Goal: Task Accomplishment & Management: Complete application form

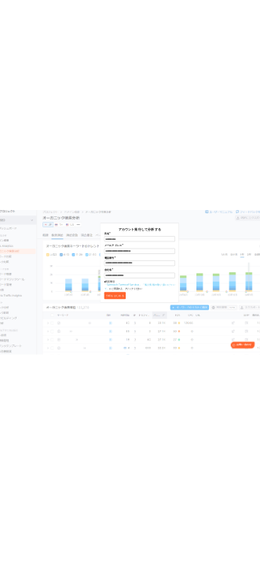
scroll to position [38, 0]
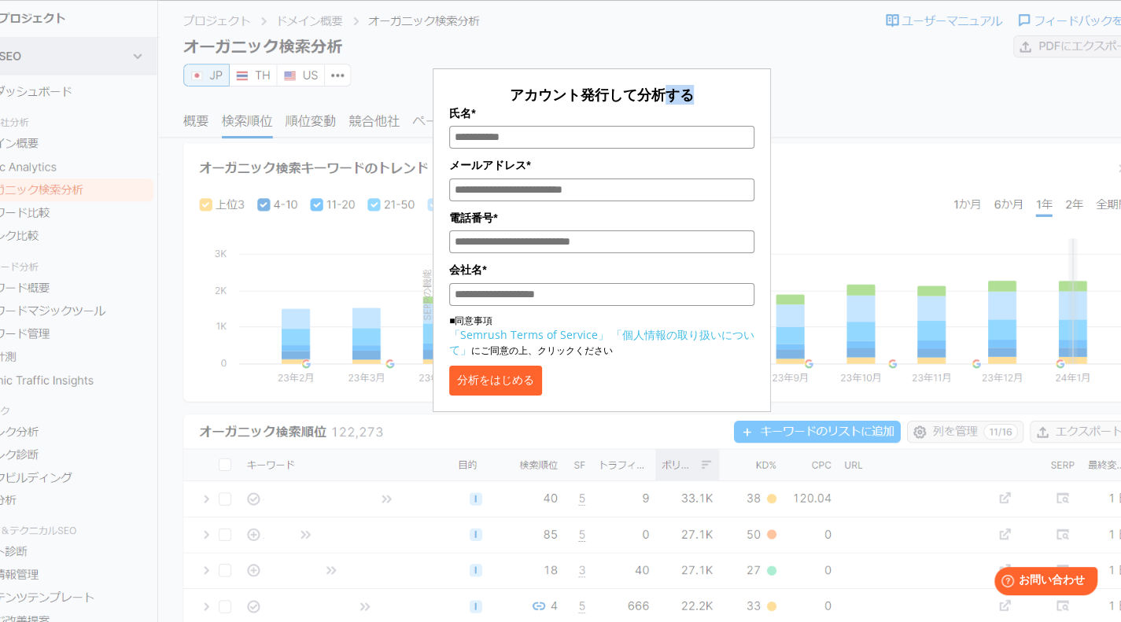
drag, startPoint x: 666, startPoint y: 95, endPoint x: 698, endPoint y: 83, distance: 34.6
click at [698, 83] on form "アカウント発行して分析する 氏名* メールアドレス* 電話番号* 会社名* ■同意事項 「Semrush Terms of Service」 「個人情報の取り…" at bounding box center [602, 240] width 338 height 344
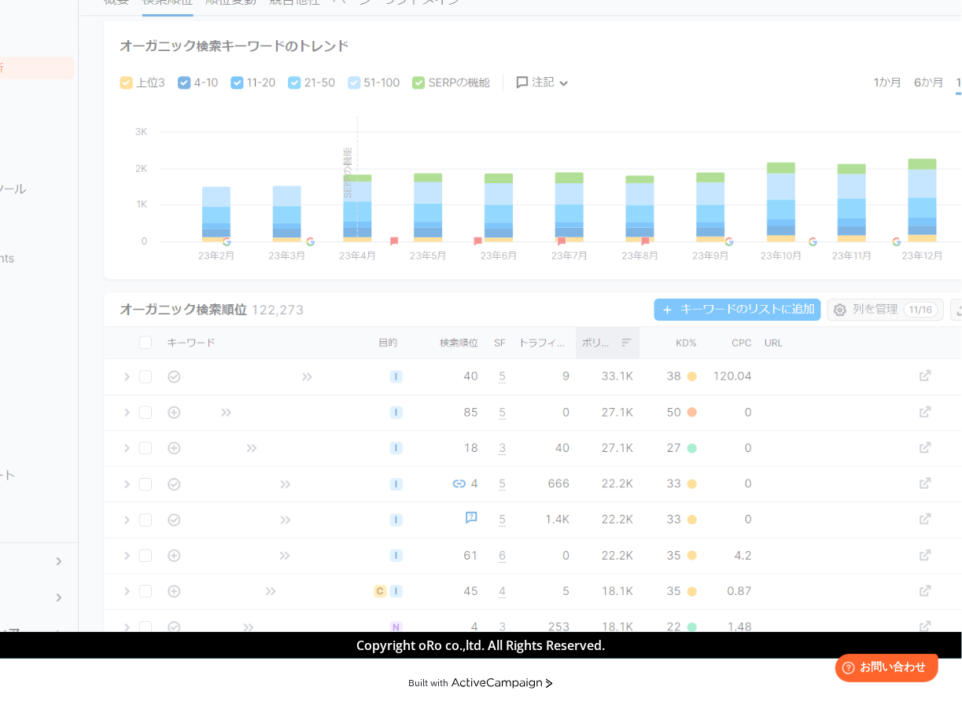
scroll to position [0, 0]
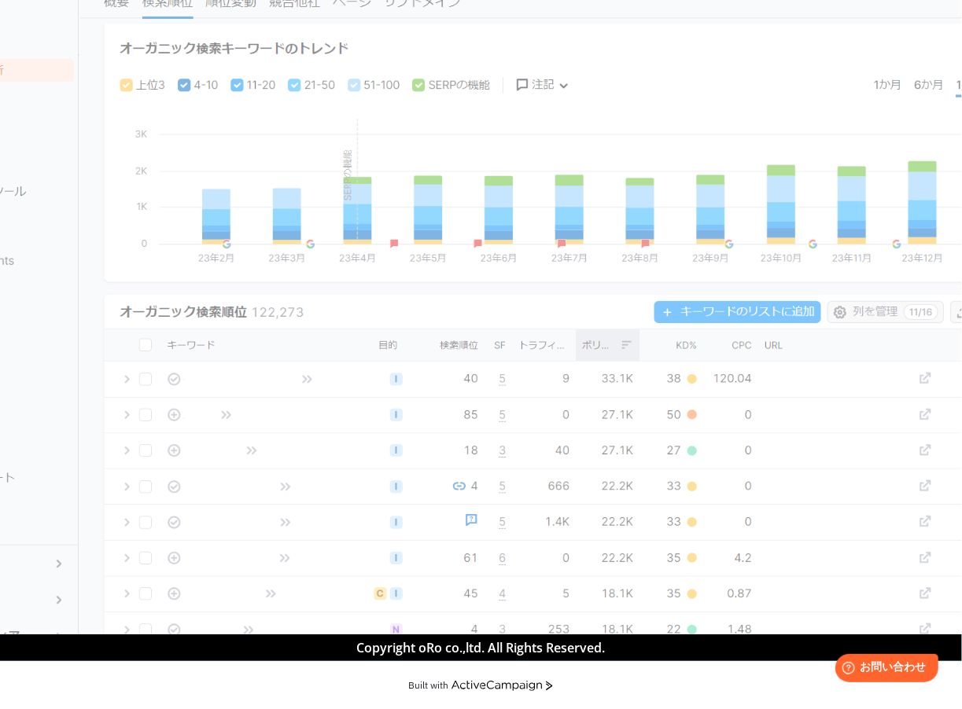
click at [739, 148] on div "アカウント発行して分析する 氏名* メールアドレス* 電話番号* 会社名* ■同意事項 「Semrush Terms of Service」 「個人情報の取り…" at bounding box center [522, 77] width 730 height 430
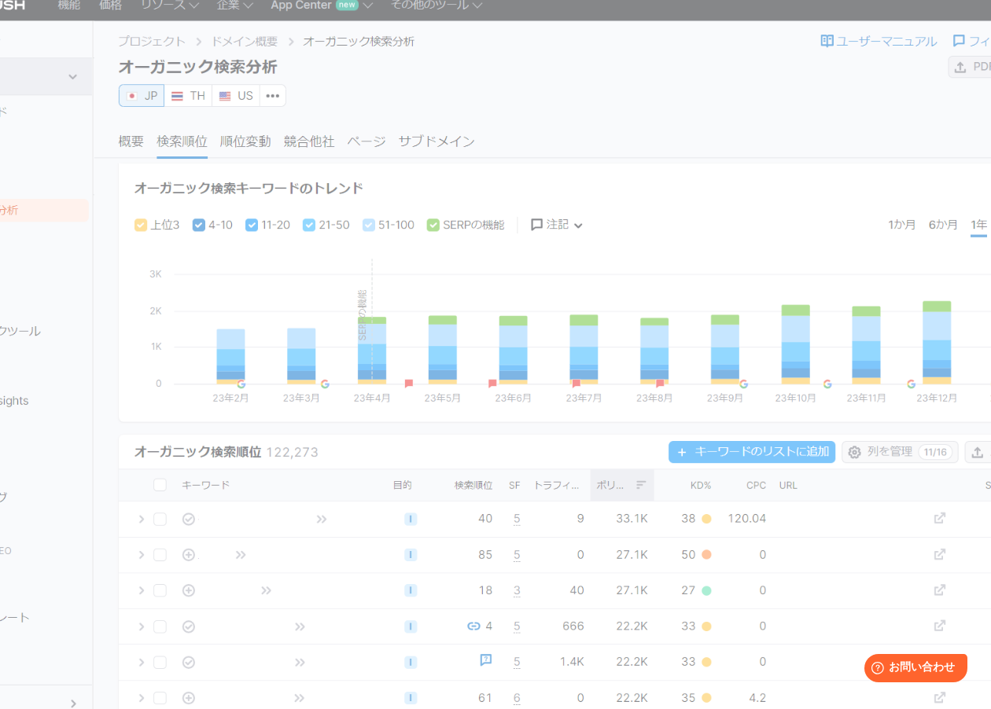
scroll to position [26, 0]
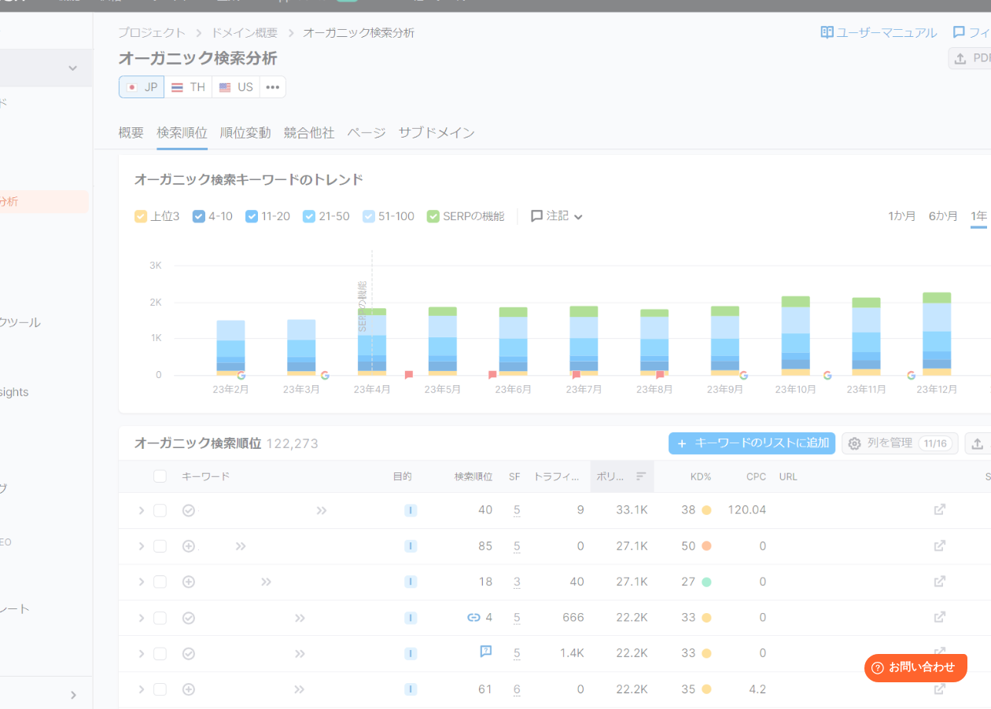
click at [753, 98] on div "アカウント発行して分析する 氏名* メールアドレス* 電話番号* 会社名* ■同意事項 「Semrush Terms of Service」 「個人情報の取り…" at bounding box center [536, 209] width 759 height 430
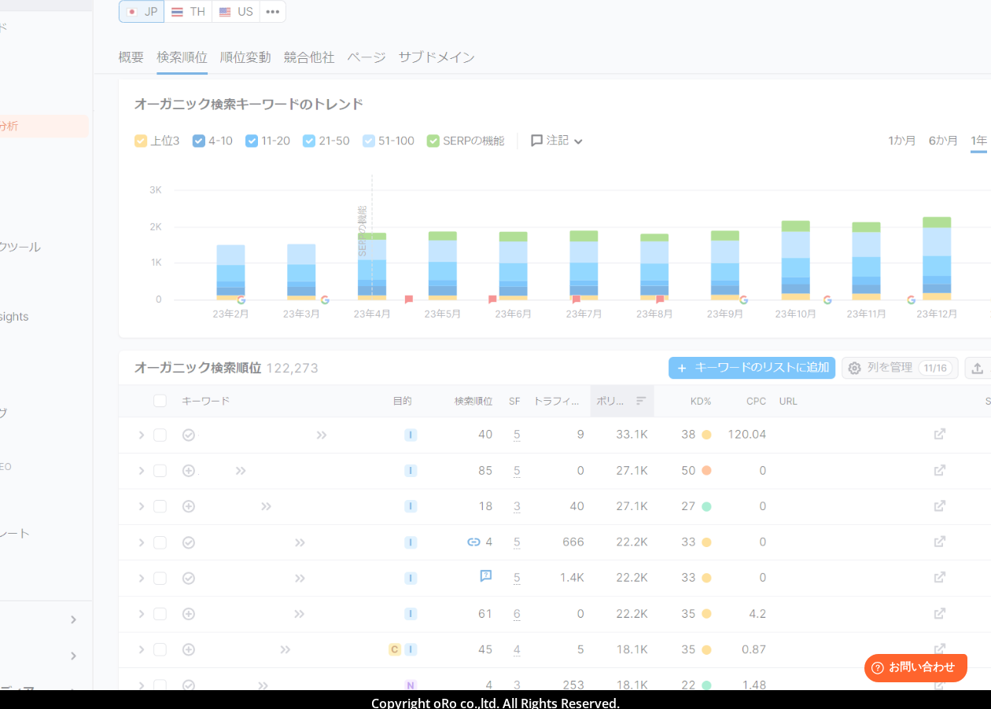
scroll to position [0, 0]
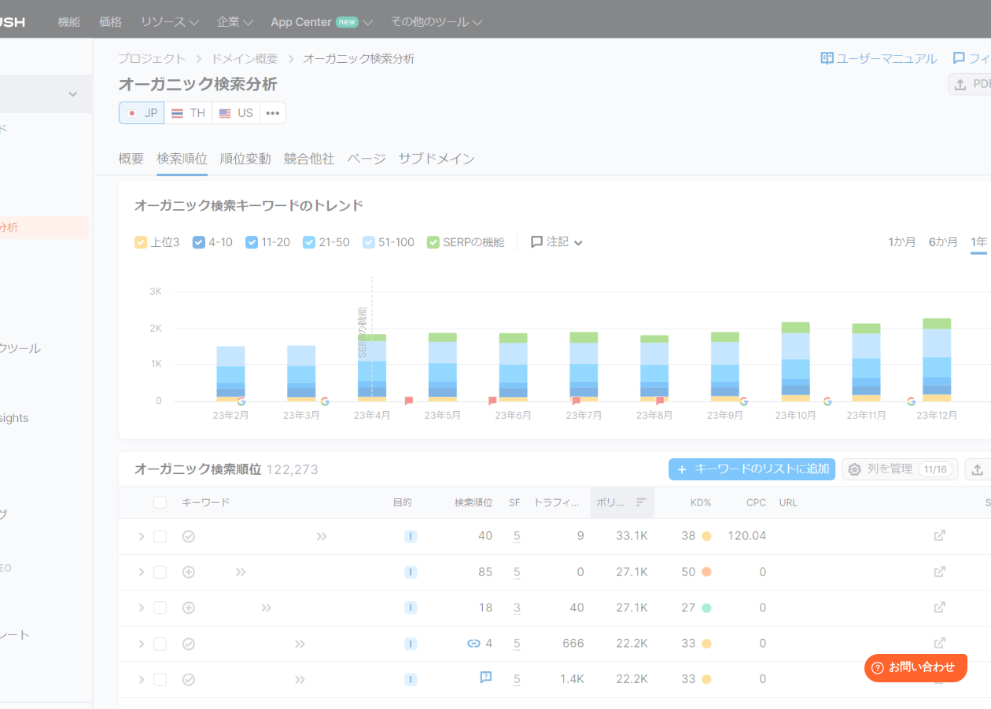
click at [641, 181] on div "アカウント発行して分析する 氏名* メールアドレス* 電話番号* 会社名* ■同意事項 「Semrush Terms of Service」 「個人情報の取り…" at bounding box center [537, 268] width 326 height 363
click at [643, 131] on div "アカウント発行して分析する 氏名* メールアドレス* 電話番号* 会社名* ■同意事項 「Semrush Terms of Service」 「個人情報の取り…" at bounding box center [537, 268] width 326 height 363
click at [668, 230] on div "アカウント発行して分析する 氏名* メールアドレス* 電話番号* 会社名* ■同意事項 「Semrush Terms of Service」 「個人情報の取り…" at bounding box center [537, 268] width 326 height 363
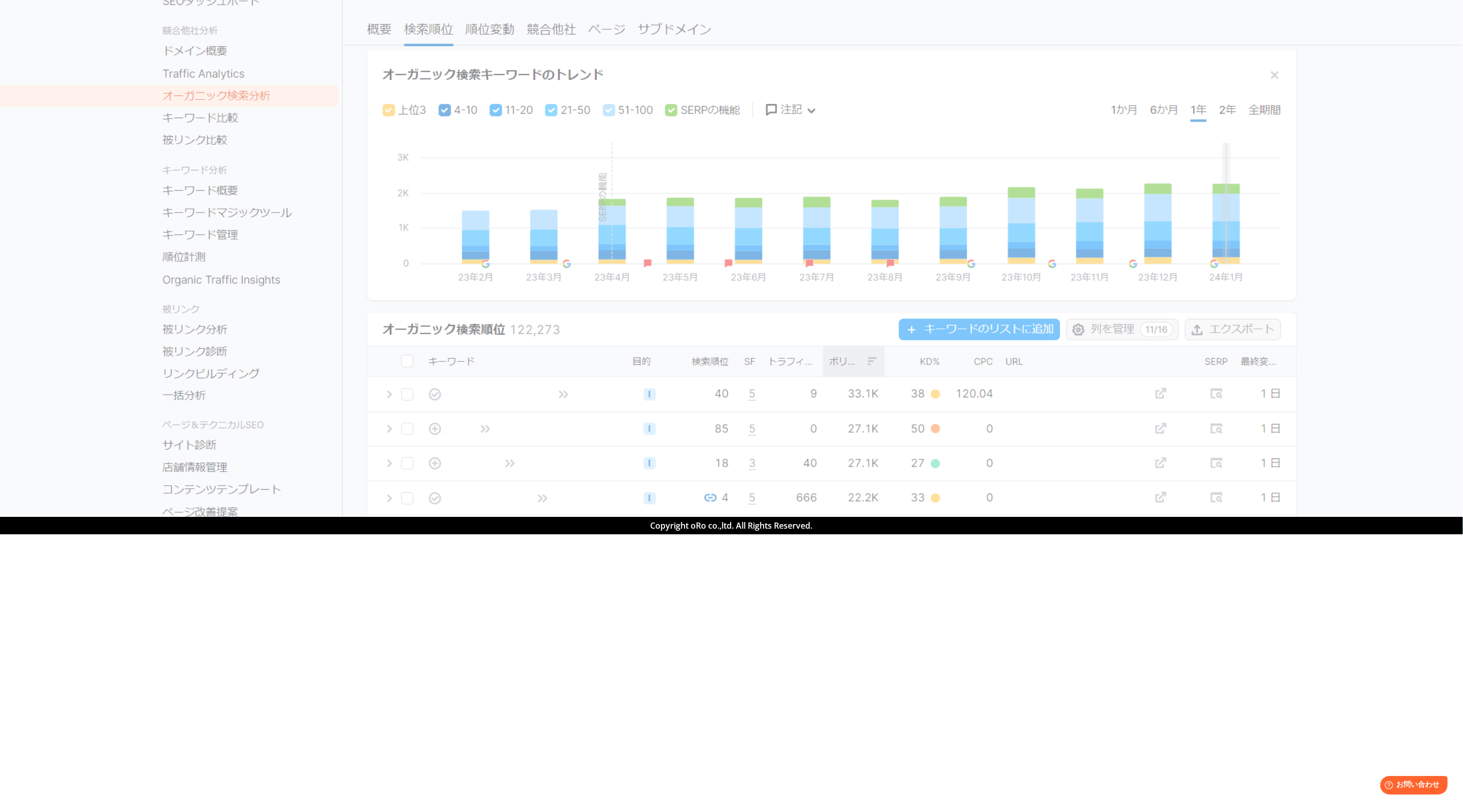
drag, startPoint x: 913, startPoint y: 113, endPoint x: 887, endPoint y: 152, distance: 46.9
click at [731, 112] on div "アカウント発行して分析する 氏名* メールアドレス* 電話番号* 会社名* ■同意事項 「Semrush Terms of Service」 「個人情報の取り…" at bounding box center [758, 153] width 513 height 281
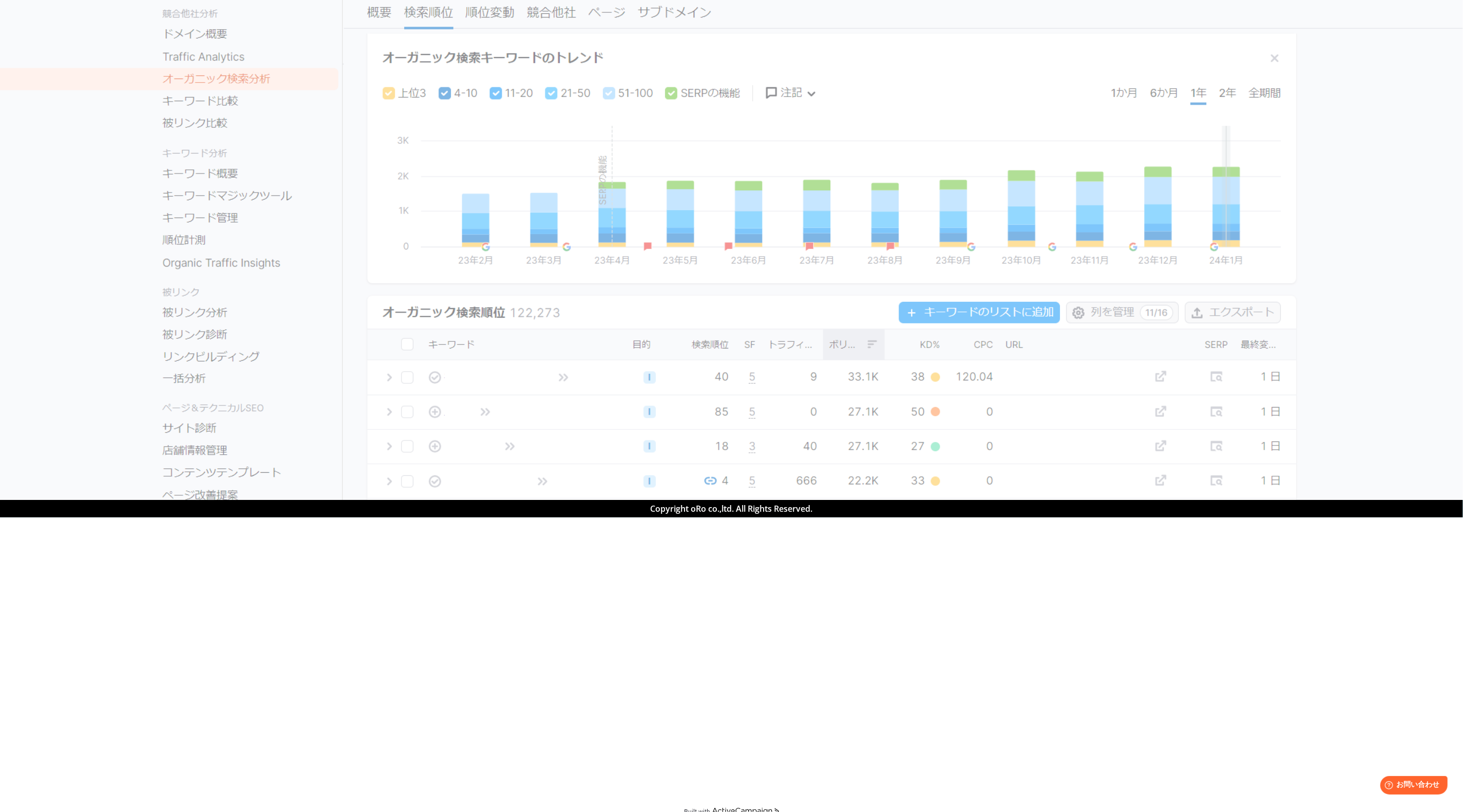
scroll to position [33, 0]
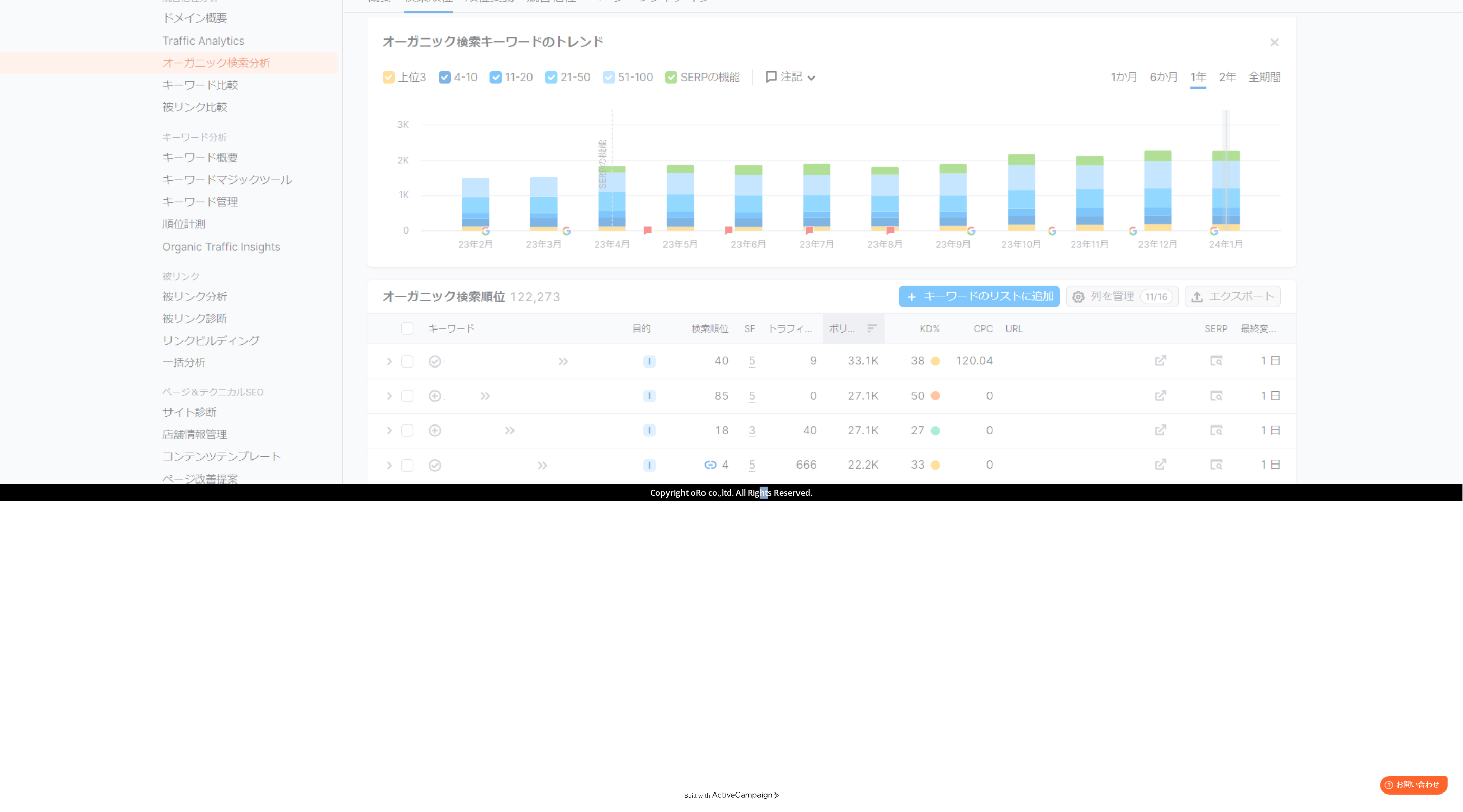
drag, startPoint x: 760, startPoint y: 499, endPoint x: 794, endPoint y: 529, distance: 45.3
click at [731, 405] on div "アカウント発行して分析する 氏名* メールアドレス* 電話番号* 会社名* ■同意事項 「Semrush Terms of Service」 「個人情報の取り…" at bounding box center [731, 373] width 1463 height 812
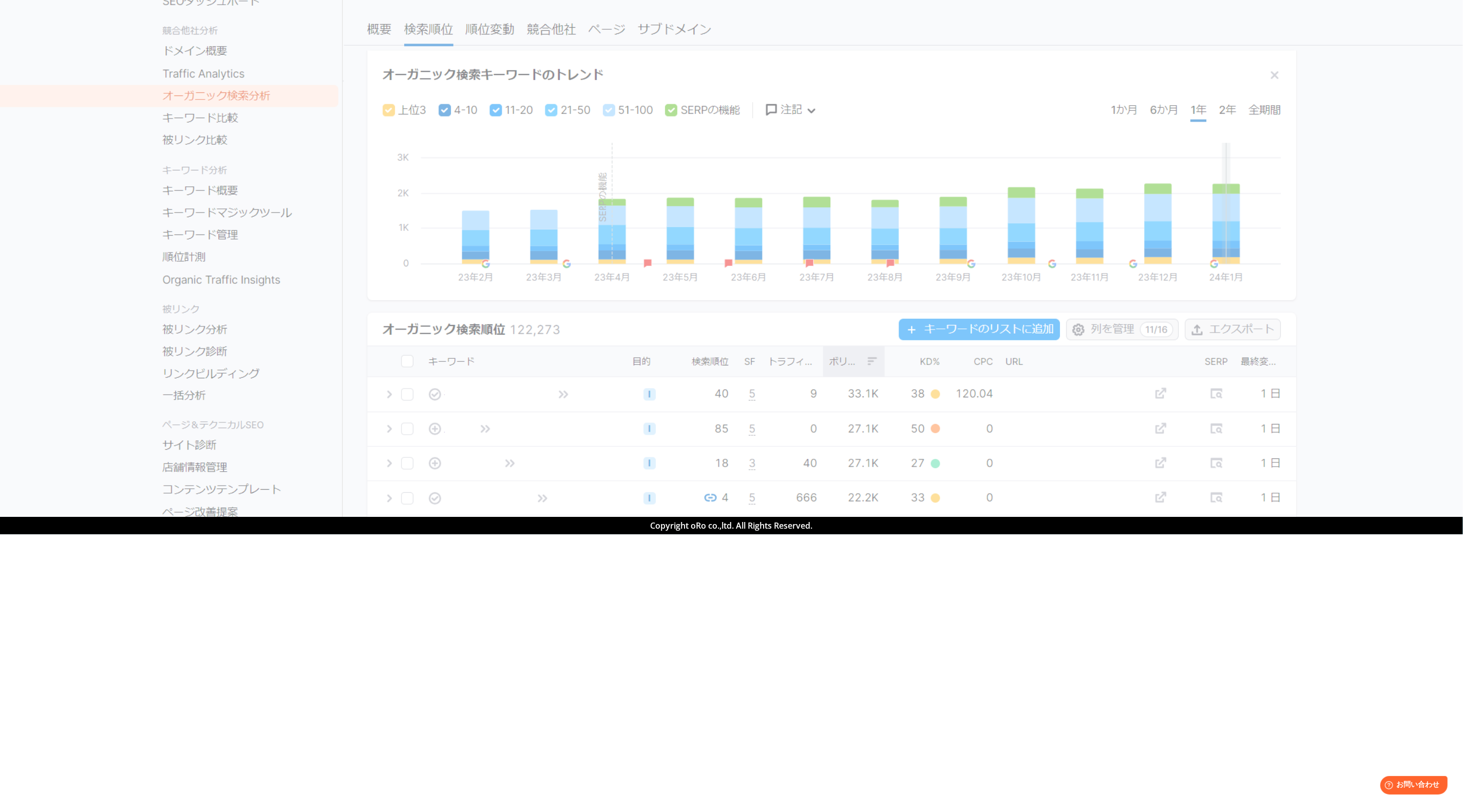
drag, startPoint x: 873, startPoint y: 268, endPoint x: 858, endPoint y: 244, distance: 28.3
click at [731, 266] on div "アカウント発行して分析する 氏名* メールアドレス* 電話番号* 会社名* ■同意事項 「Semrush Terms of Service」 「個人情報の取り…" at bounding box center [758, 153] width 513 height 281
drag, startPoint x: 826, startPoint y: 201, endPoint x: 624, endPoint y: 149, distance: 208.6
click at [660, 336] on section "アカウント発行して分析する 氏名* メールアドレス* 電話番号* 会社名* ■同意事項 「Semrush Terms of Service」 「個人情報の取り…" at bounding box center [731, 258] width 1463 height 517
click at [731, 200] on div "アカウント発行して分析する 氏名* メールアドレス* 電話番号* 会社名* ■同意事項 「Semrush Terms of Service」 「個人情報の取り…" at bounding box center [758, 149] width 1312 height 289
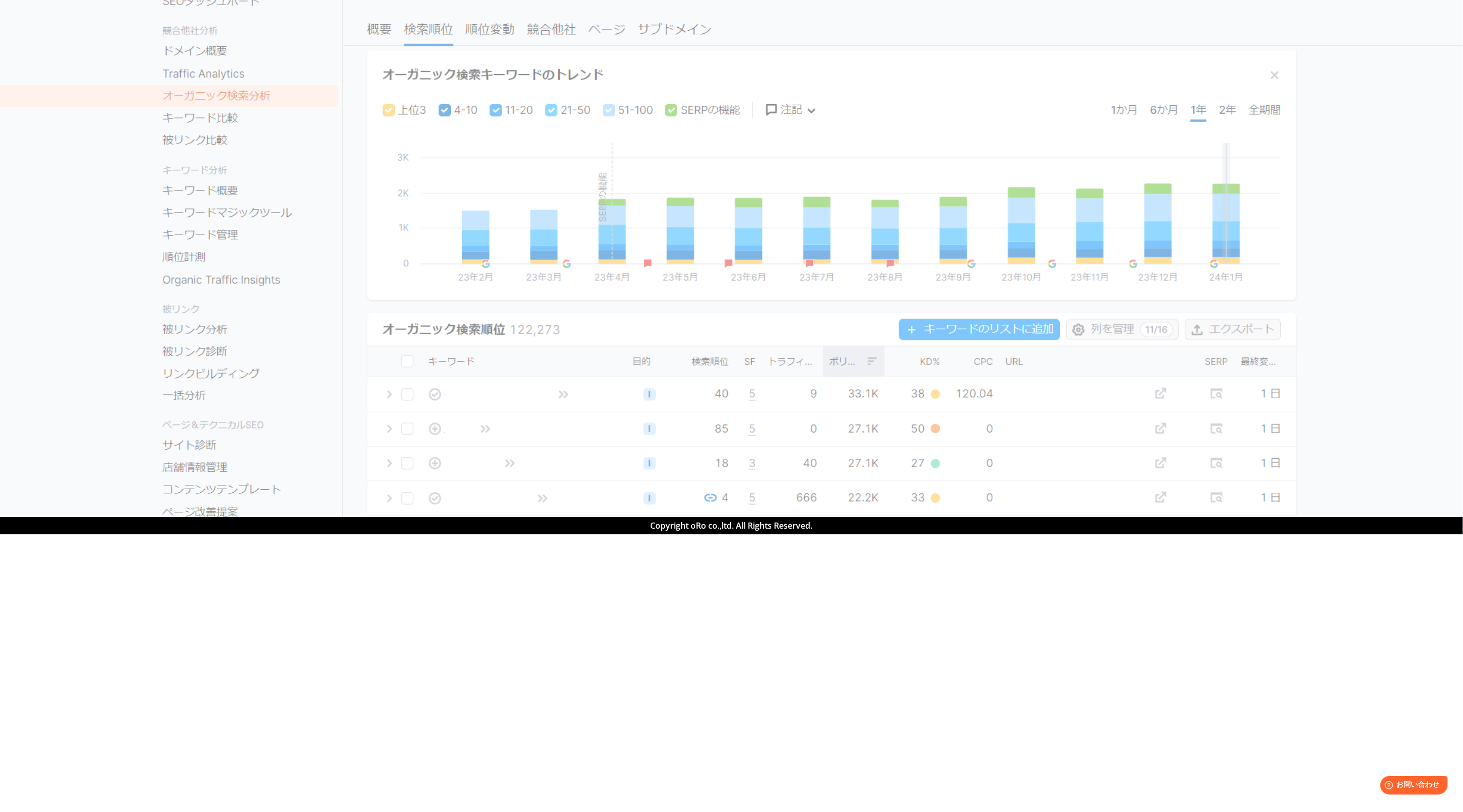
drag, startPoint x: 1223, startPoint y: 231, endPoint x: 1196, endPoint y: 208, distance: 35.5
click at [731, 231] on div "アカウント発行して分析する 氏名* メールアドレス* 電話番号* 会社名* ■同意事項 「Semrush Terms of Service」 「個人情報の取り…" at bounding box center [758, 149] width 1312 height 289
drag, startPoint x: 929, startPoint y: 180, endPoint x: 922, endPoint y: 163, distance: 18.4
